Goal: Information Seeking & Learning: Learn about a topic

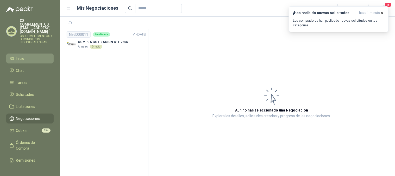
click at [12, 56] on icon at bounding box center [11, 58] width 5 height 5
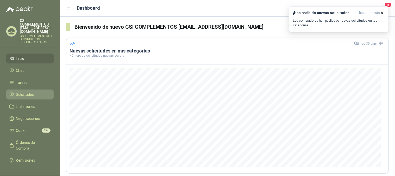
click at [27, 91] on span "Solicitudes" at bounding box center [25, 94] width 18 height 6
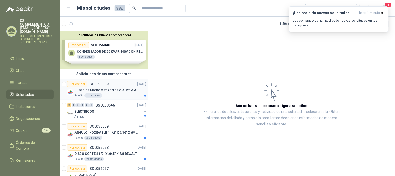
click at [96, 86] on div "Por cotizar SOL056069" at bounding box center [87, 84] width 41 height 6
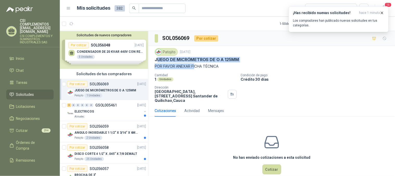
drag, startPoint x: 156, startPoint y: 60, endPoint x: 196, endPoint y: 69, distance: 40.6
click at [196, 69] on div "Patojito [DATE] JUEGO DE MICRÓMETROS DE O A 125MM POR FAVOR ANEXAR FICHA TÉCNIC…" at bounding box center [272, 75] width 234 height 54
click at [166, 61] on p "JUEGO DE MICRÓMETROS DE O A 125MM" at bounding box center [197, 59] width 84 height 5
drag, startPoint x: 155, startPoint y: 59, endPoint x: 222, endPoint y: 68, distance: 67.5
click at [222, 68] on div "Patojito [DATE] JUEGO DE MICRÓMETROS DE O A 125MM POR FAVOR ANEXAR FICHA TÉCNICA" at bounding box center [272, 58] width 234 height 21
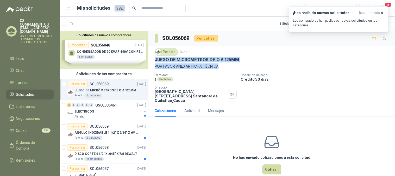
copy div "JUEGO DE MICRÓMETROS DE O A 125MM POR FAVOR ANEXAR FICHA TÉCNICA"
click at [91, 113] on p "ELECTRICOS" at bounding box center [84, 111] width 20 height 5
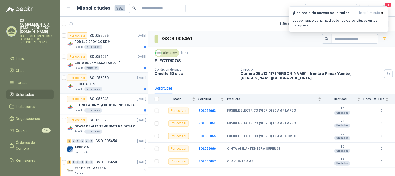
scroll to position [145, 0]
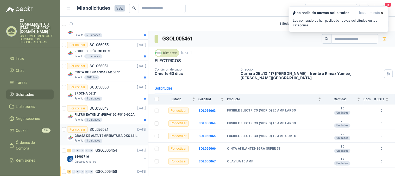
click at [98, 130] on p "SOL056021" at bounding box center [99, 129] width 19 height 4
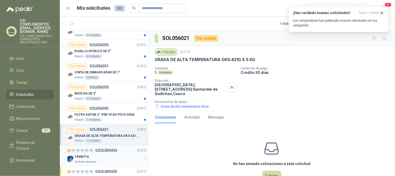
click at [93, 155] on div "14906716" at bounding box center [107, 156] width 67 height 6
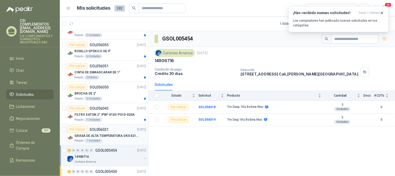
click at [88, 133] on p "GRASA DE ALTA TEMPERATURA OKS 4210 X 5 KG" at bounding box center [106, 135] width 65 height 5
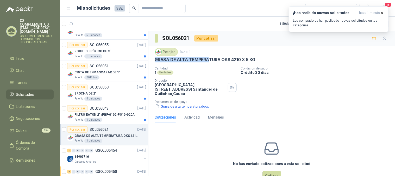
drag, startPoint x: 153, startPoint y: 57, endPoint x: 207, endPoint y: 60, distance: 54.3
click at [207, 60] on div "Patojito [DATE] GRASA DE ALTA TEMPERATURA OKS 4210 X 5 KG Cantidad 1 Unidades C…" at bounding box center [271, 78] width 247 height 65
click at [200, 105] on button "Grasa de alta temperatura.docx" at bounding box center [182, 105] width 55 height 5
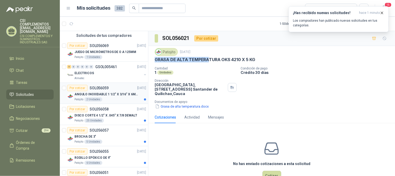
scroll to position [29, 0]
